Goal: Find specific page/section: Find specific page/section

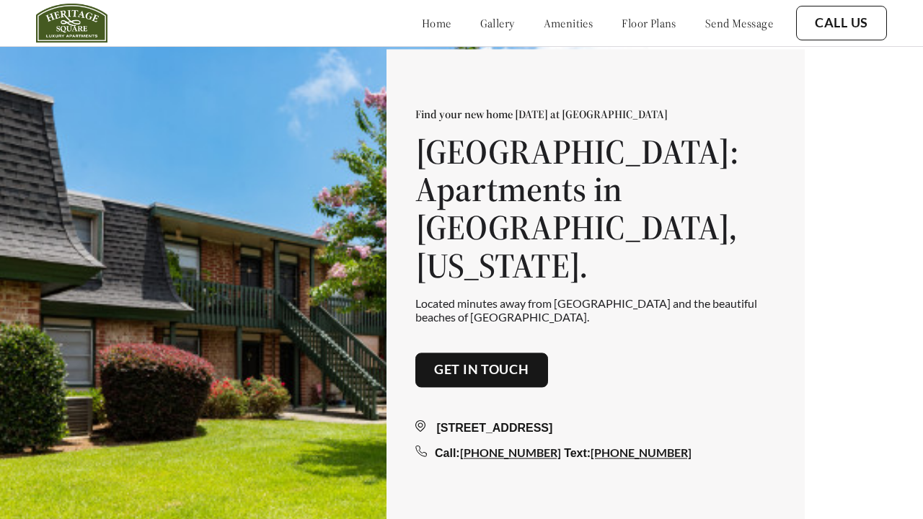
scroll to position [1835, 0]
